Goal: Transaction & Acquisition: Book appointment/travel/reservation

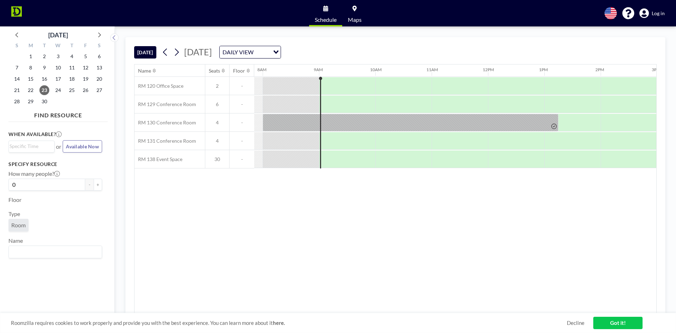
scroll to position [0, 451]
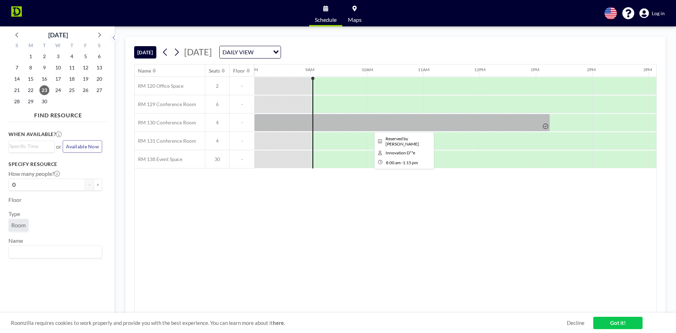
click at [351, 115] on div at bounding box center [402, 123] width 296 height 18
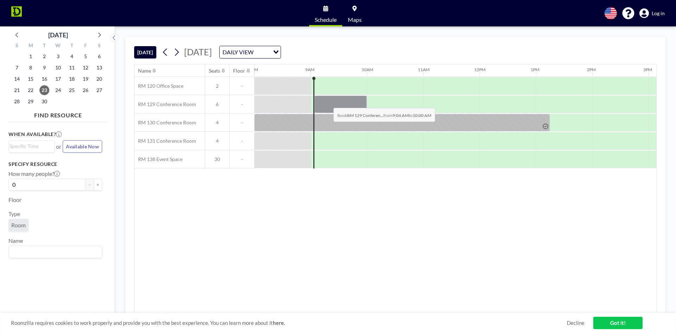
click at [328, 102] on div at bounding box center [340, 104] width 52 height 18
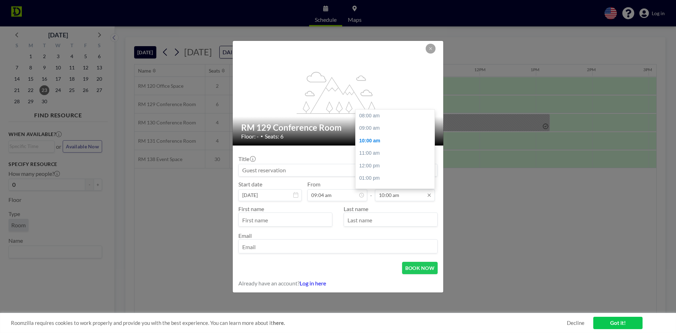
click at [395, 194] on input "10:00 am" at bounding box center [405, 195] width 60 height 12
click at [374, 145] on div "12:00 pm" at bounding box center [397, 140] width 82 height 13
type input "12:00 pm"
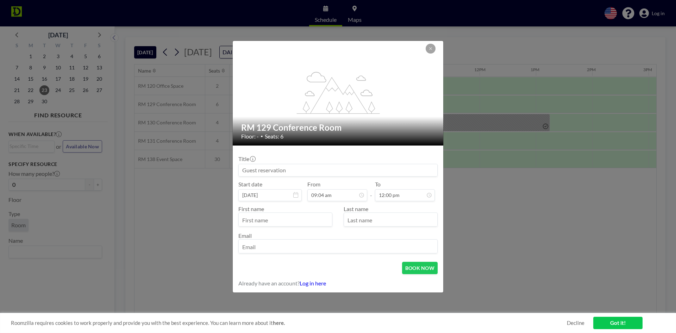
click at [297, 162] on div "Title" at bounding box center [337, 165] width 199 height 21
click at [285, 173] on input at bounding box center [338, 170] width 199 height 12
type input "[PERSON_NAME] and [PERSON_NAME]"
click at [256, 219] on input "text" at bounding box center [285, 220] width 93 height 12
type input "Mark"
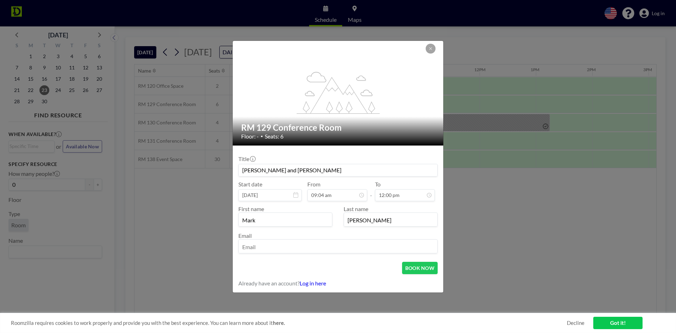
type input "[PERSON_NAME]"
type input "[EMAIL_ADDRESS][DOMAIN_NAME]"
click at [392, 264] on div "BOOK NOW" at bounding box center [337, 268] width 199 height 12
click at [433, 268] on button "BOOK NOW" at bounding box center [420, 268] width 36 height 12
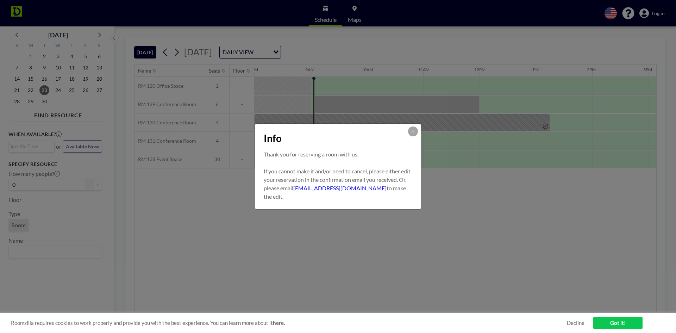
click at [406, 132] on div "Info" at bounding box center [337, 137] width 165 height 26
click at [410, 131] on button at bounding box center [413, 131] width 10 height 10
